Goal: Task Accomplishment & Management: Manage account settings

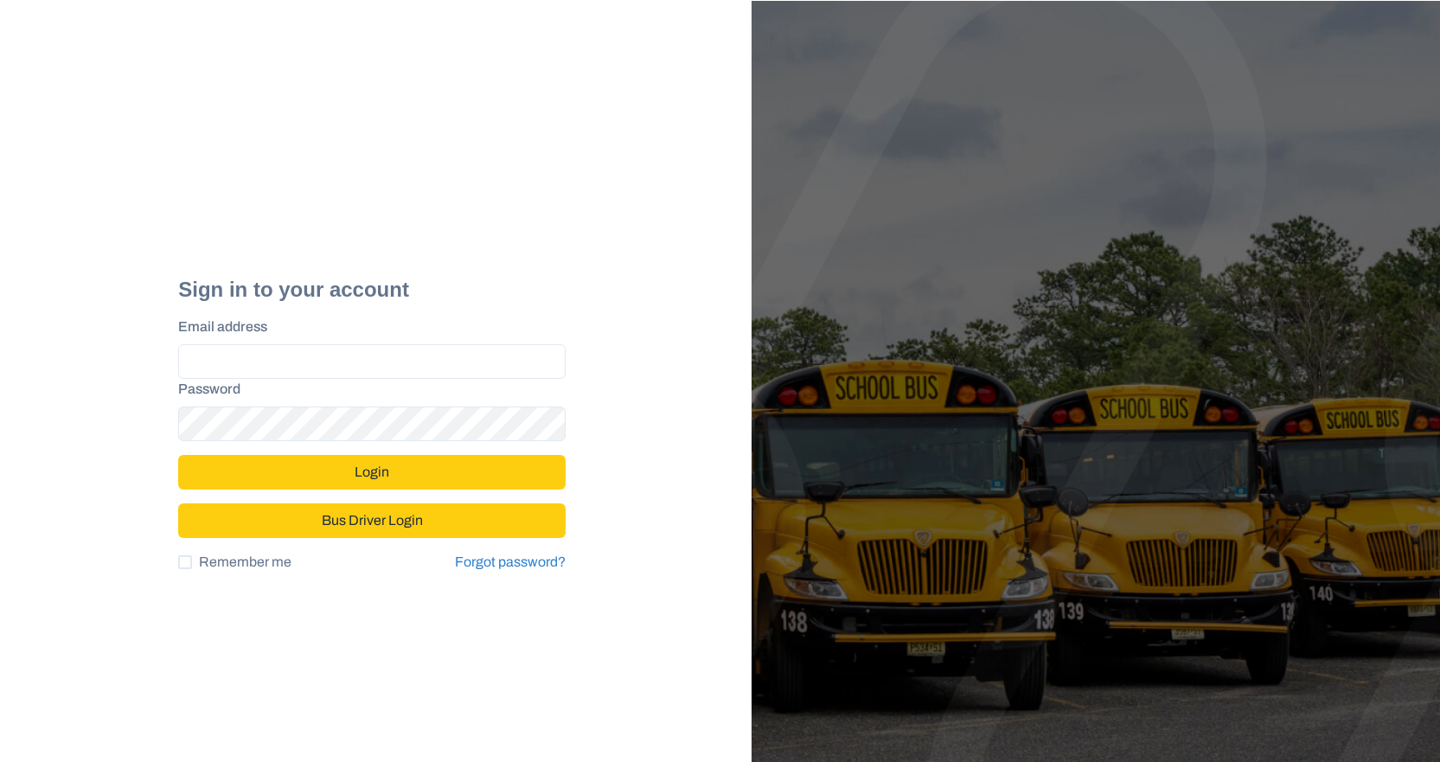
type input "**********"
click at [388, 473] on button "Login" at bounding box center [372, 472] width 388 height 35
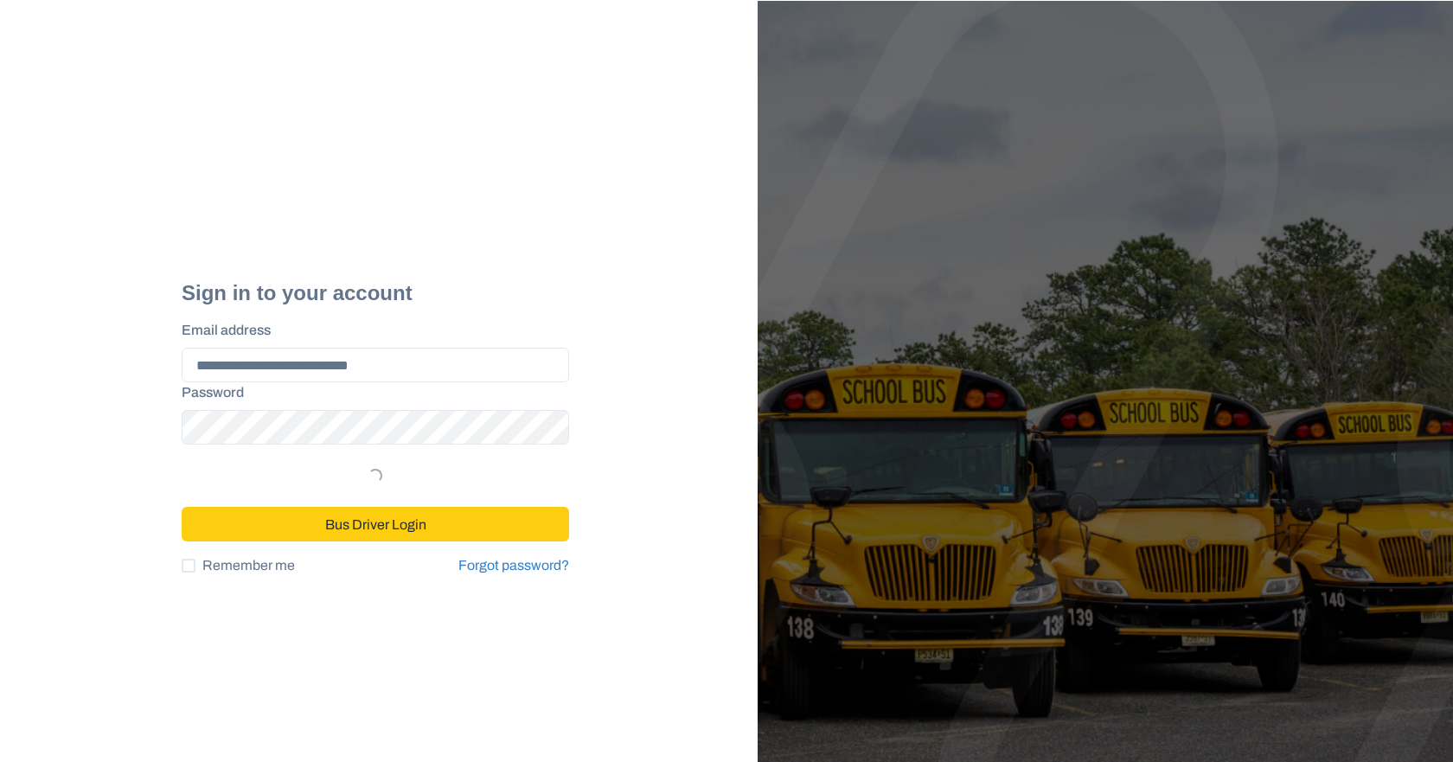
select select "*"
select select "****"
